Goal: Information Seeking & Learning: Learn about a topic

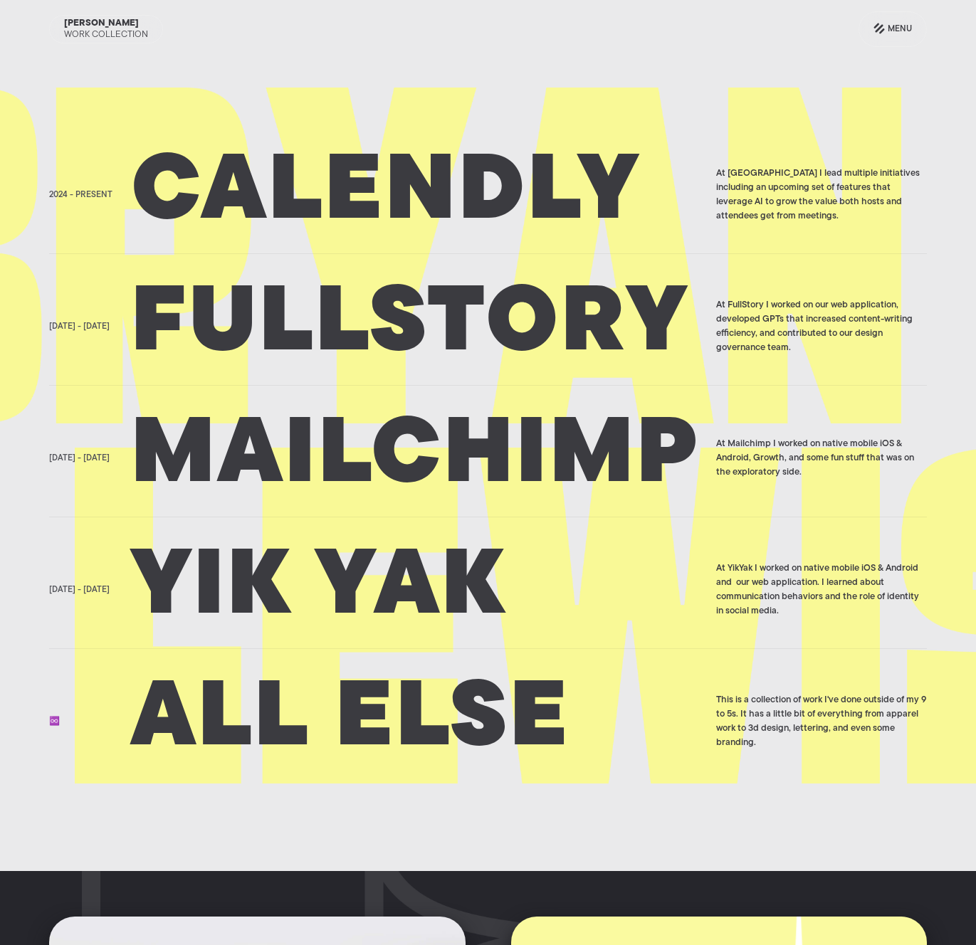
click at [670, 588] on div "At YikYak I worked on native mobile iOS & Android and our web application. I le…" at bounding box center [821, 589] width 211 height 57
click at [776, 593] on div "At YikYak I worked on native mobile iOS & Android and our web application. I le…" at bounding box center [821, 589] width 211 height 57
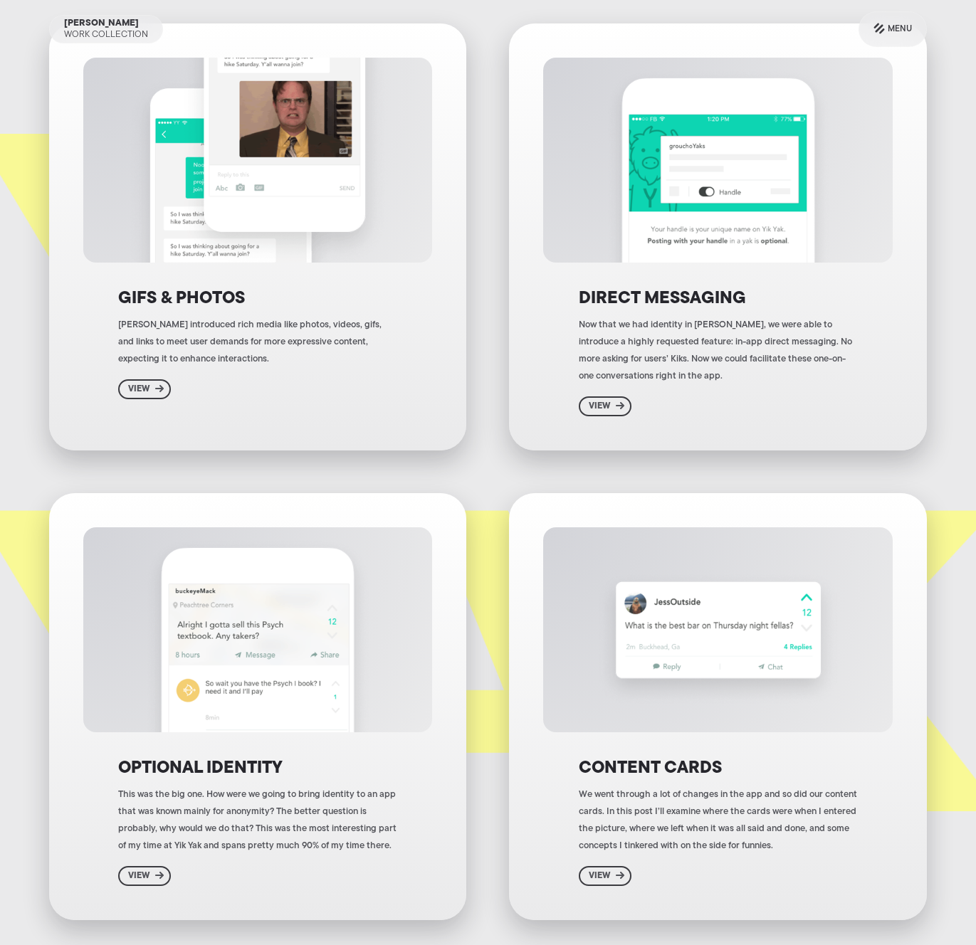
scroll to position [114, 0]
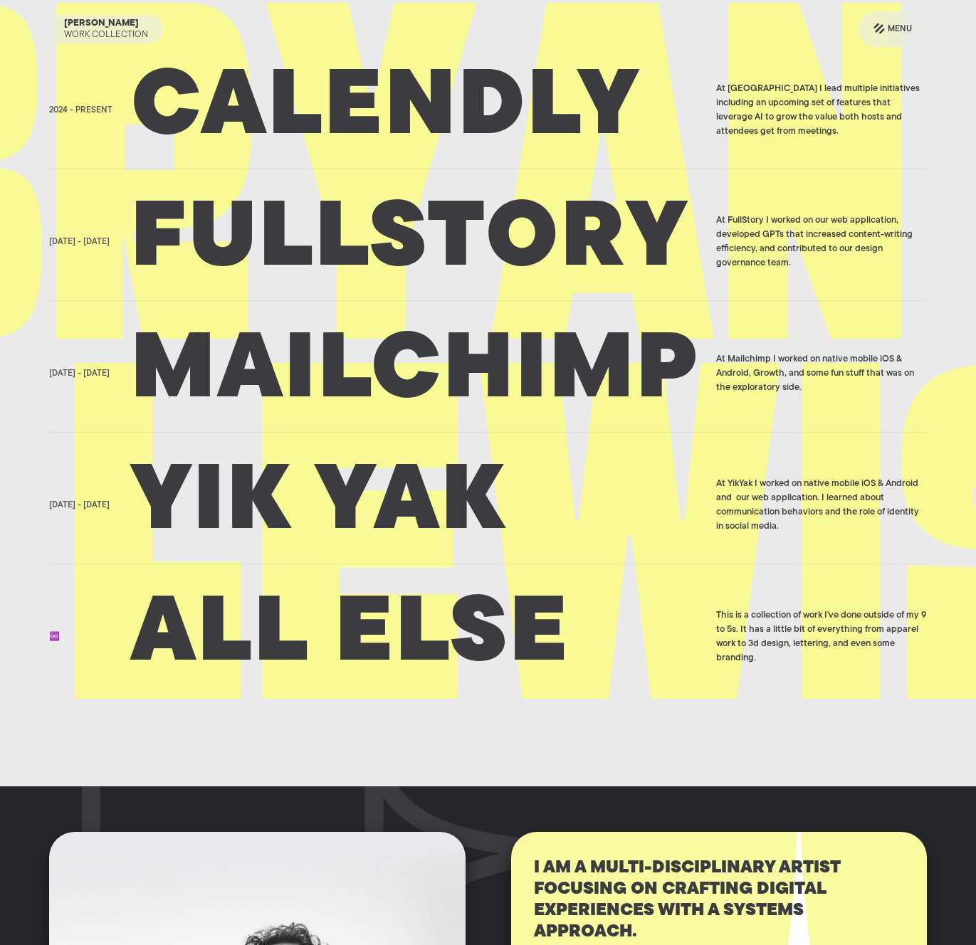
scroll to position [85, 0]
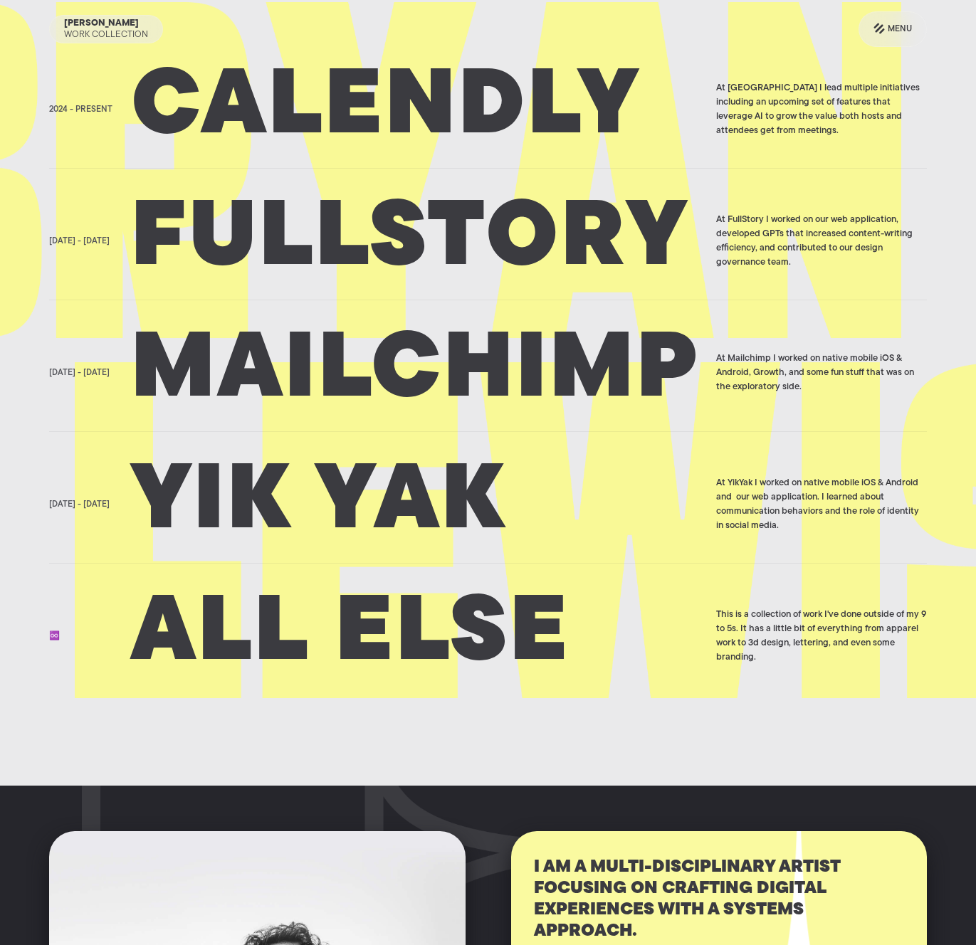
click at [818, 623] on div "This is a collection of work I've done outside of my 9 to 5s. It has a little b…" at bounding box center [821, 636] width 211 height 57
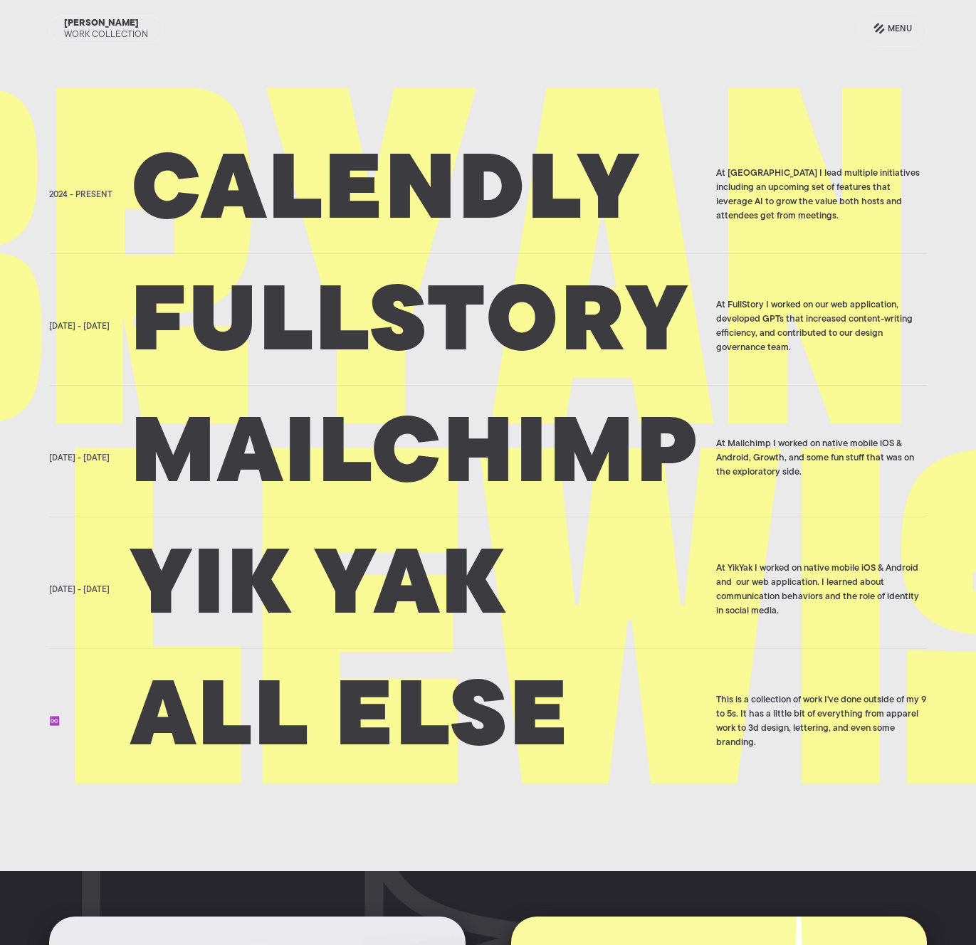
click at [339, 734] on h2 "All else" at bounding box center [419, 721] width 576 height 71
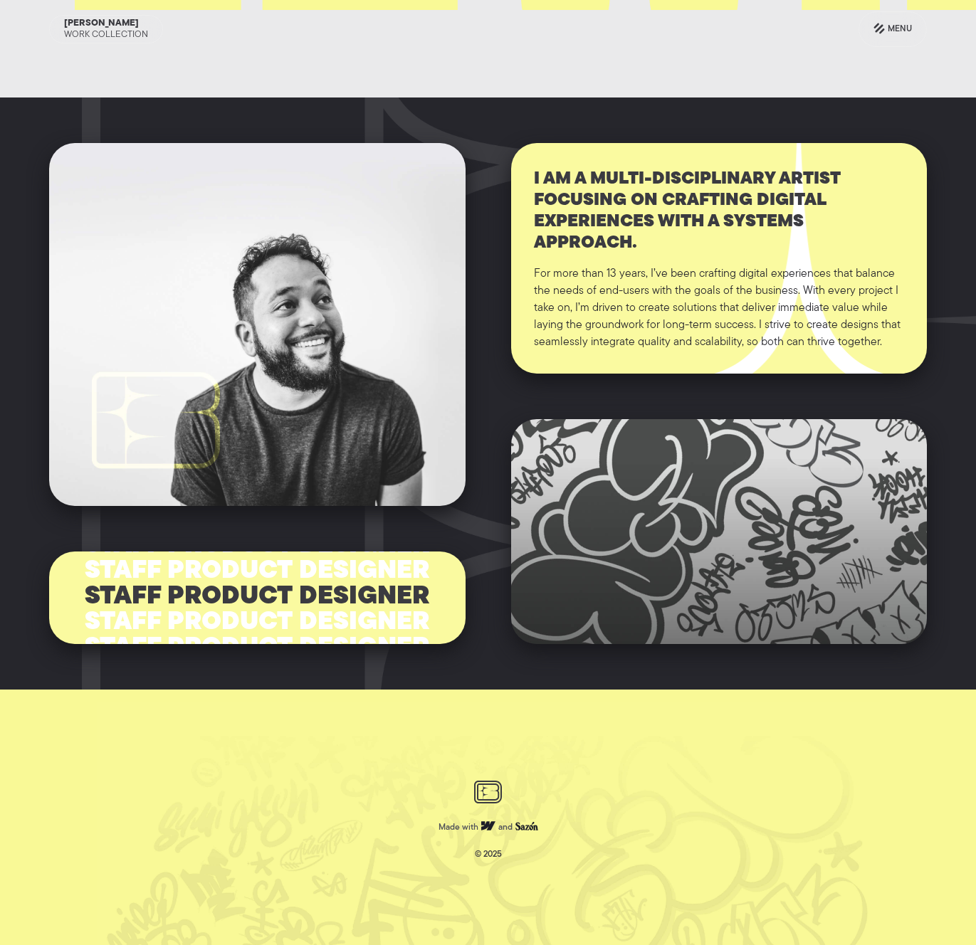
scroll to position [782, 0]
